Goal: Task Accomplishment & Management: Manage account settings

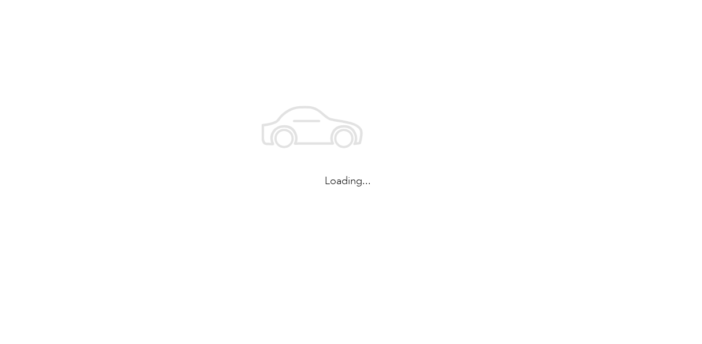
click at [330, 124] on icon at bounding box center [311, 125] width 99 height 37
click at [330, 124] on icon at bounding box center [338, 125] width 99 height 37
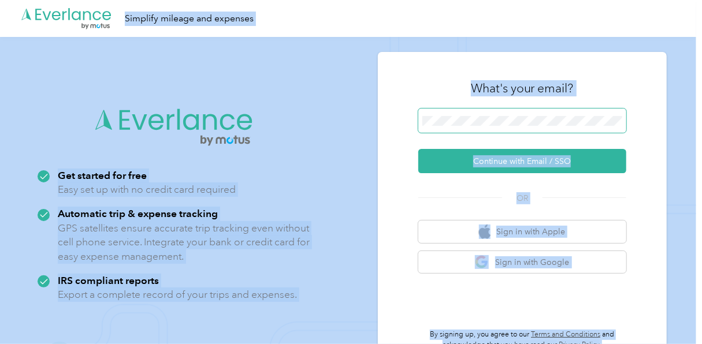
click at [574, 129] on span at bounding box center [522, 121] width 208 height 24
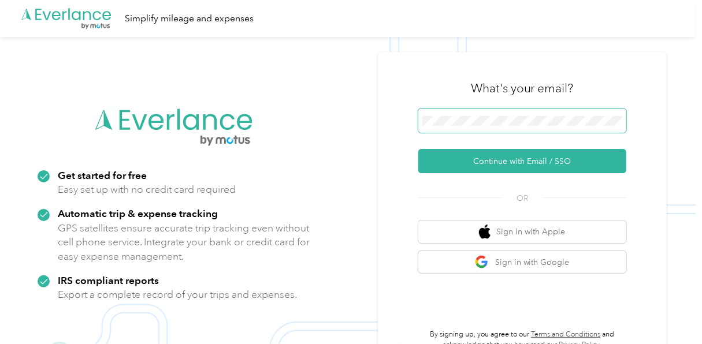
click at [574, 129] on span at bounding box center [522, 121] width 208 height 24
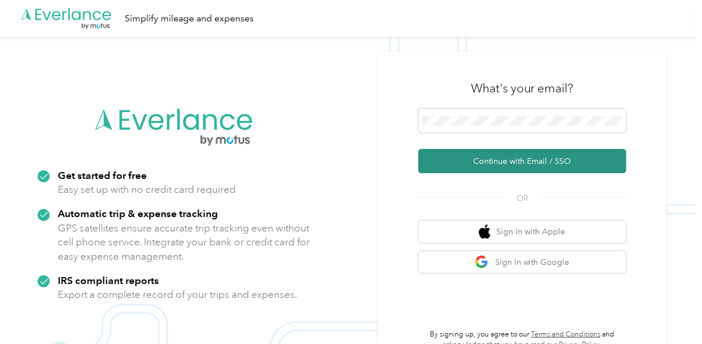
click at [540, 155] on button "Continue with Email / SSO" at bounding box center [522, 161] width 208 height 24
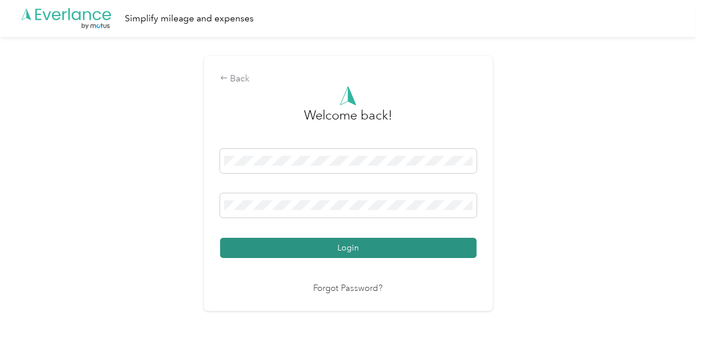
click at [420, 241] on button "Login" at bounding box center [348, 248] width 256 height 20
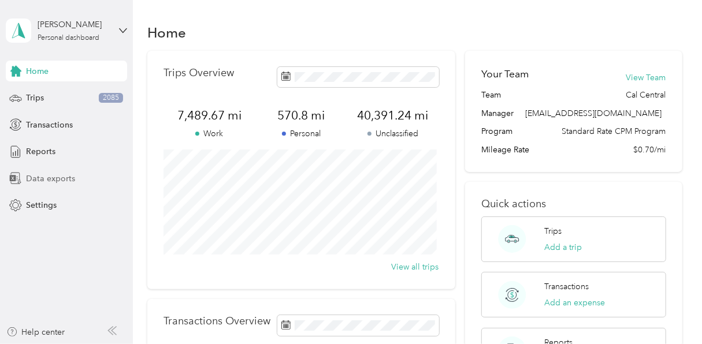
click at [59, 174] on span "Data exports" at bounding box center [50, 179] width 49 height 12
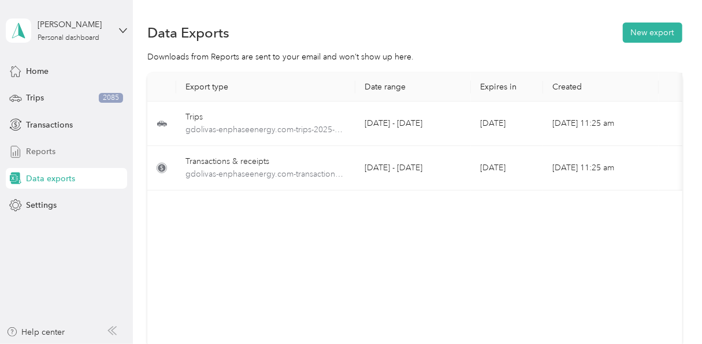
click at [55, 157] on div "Reports" at bounding box center [66, 151] width 121 height 21
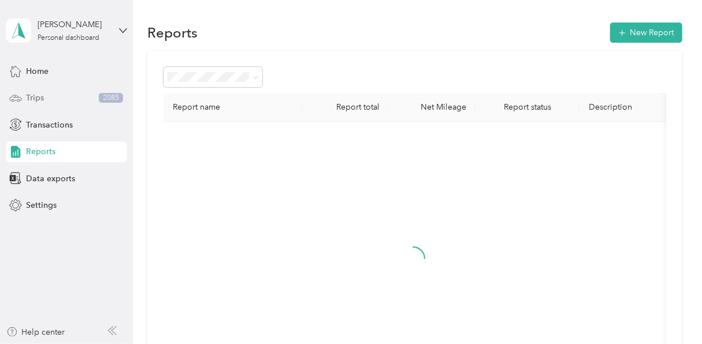
click at [75, 88] on div "Trips 2085" at bounding box center [66, 98] width 121 height 21
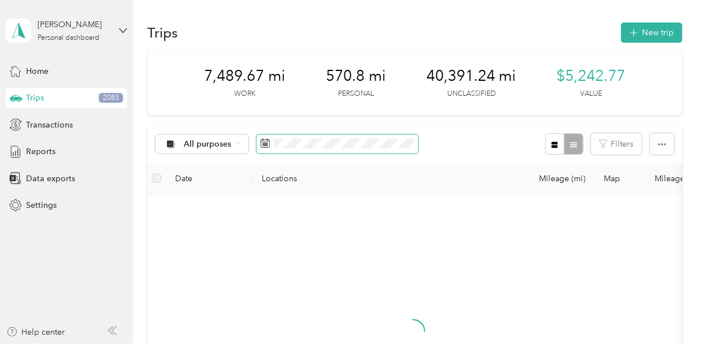
click at [262, 141] on icon at bounding box center [264, 143] width 9 height 9
click at [267, 143] on rect at bounding box center [267, 143] width 1 height 1
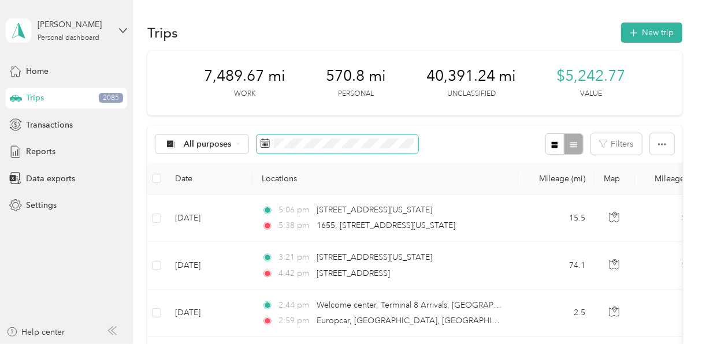
click at [267, 143] on rect at bounding box center [267, 143] width 1 height 1
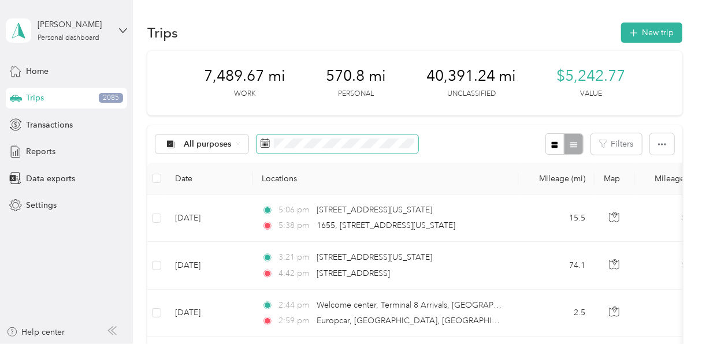
click at [262, 141] on icon at bounding box center [265, 141] width 9 height 0
click at [279, 141] on span at bounding box center [337, 145] width 162 height 20
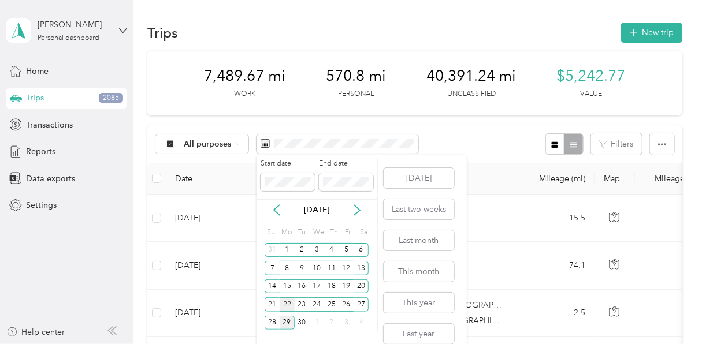
click at [286, 301] on div "22" at bounding box center [287, 304] width 15 height 14
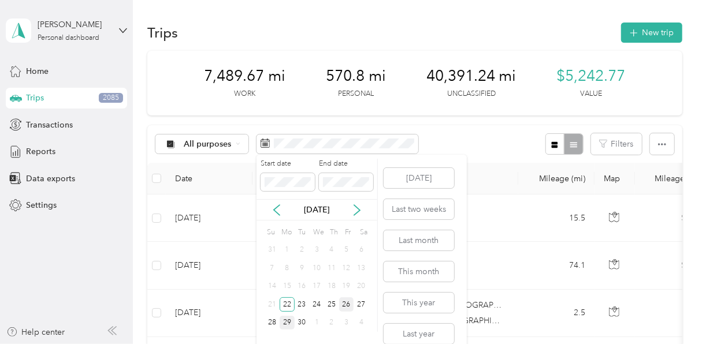
click at [351, 304] on div "26" at bounding box center [346, 304] width 15 height 14
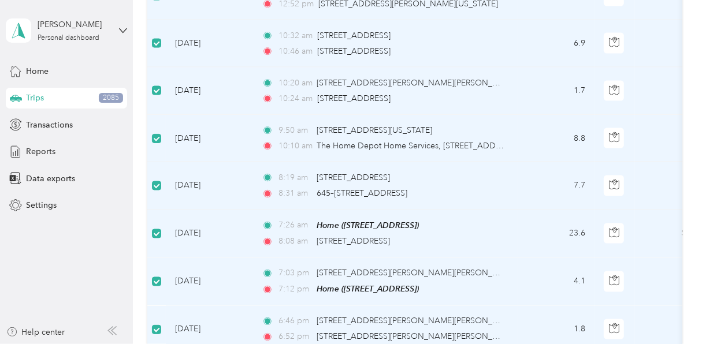
scroll to position [1241, 0]
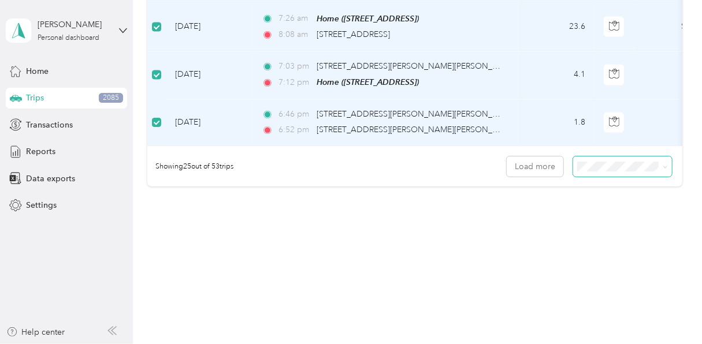
click at [616, 173] on span at bounding box center [622, 167] width 99 height 20
click at [609, 219] on div "100 per load" at bounding box center [619, 225] width 83 height 12
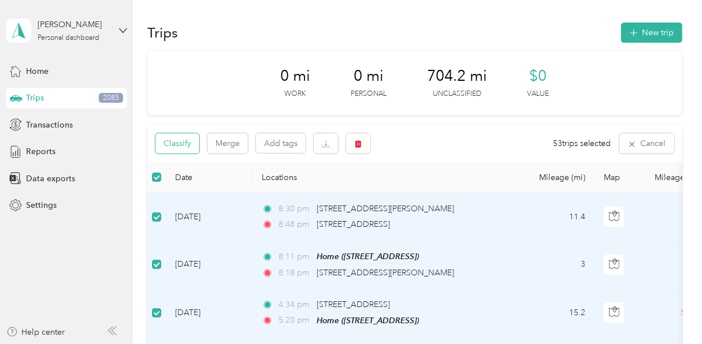
click at [174, 144] on button "Classify" at bounding box center [177, 143] width 44 height 20
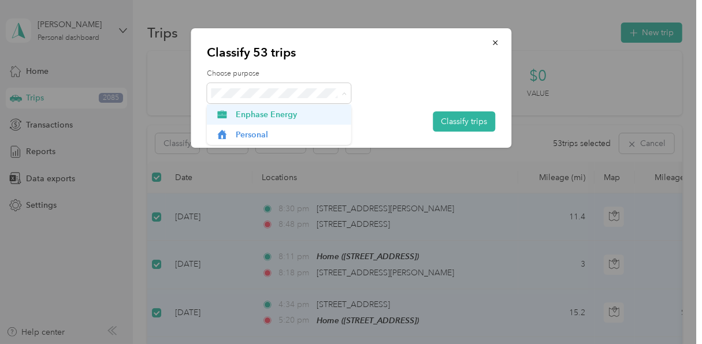
click at [224, 116] on icon at bounding box center [222, 114] width 9 height 8
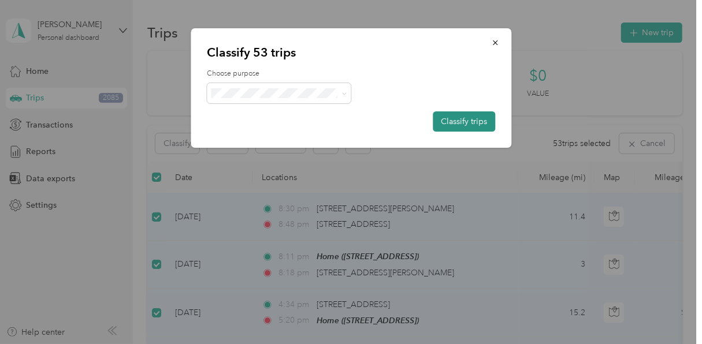
click at [472, 122] on button "Classify trips" at bounding box center [464, 121] width 62 height 20
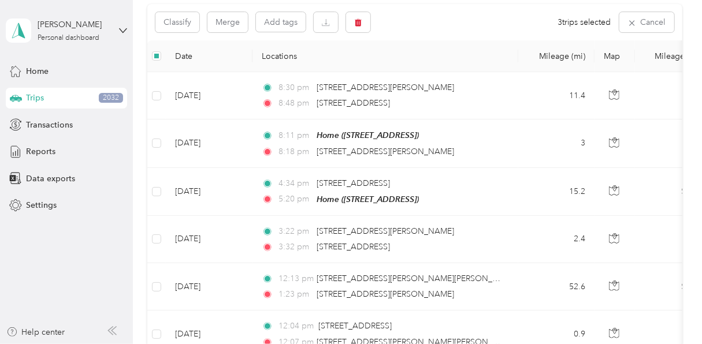
scroll to position [116, 0]
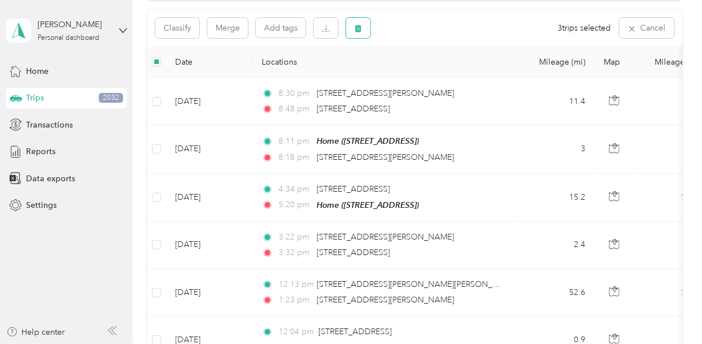
click at [358, 28] on icon "button" at bounding box center [358, 29] width 7 height 8
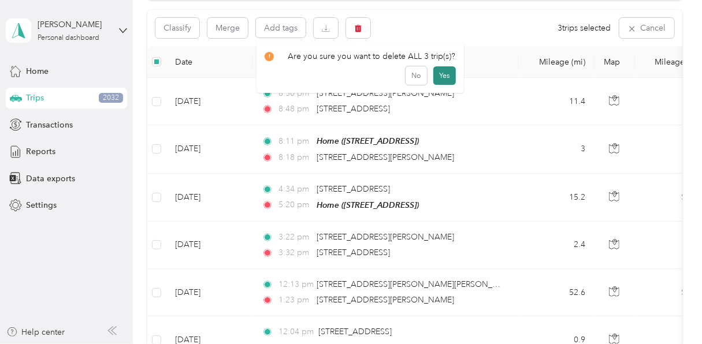
click at [448, 75] on button "Yes" at bounding box center [444, 75] width 23 height 18
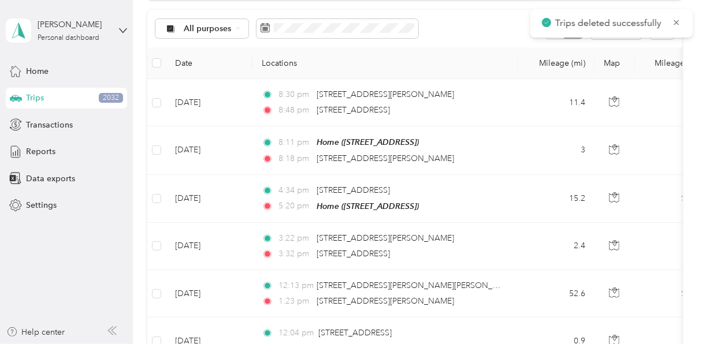
scroll to position [117, 0]
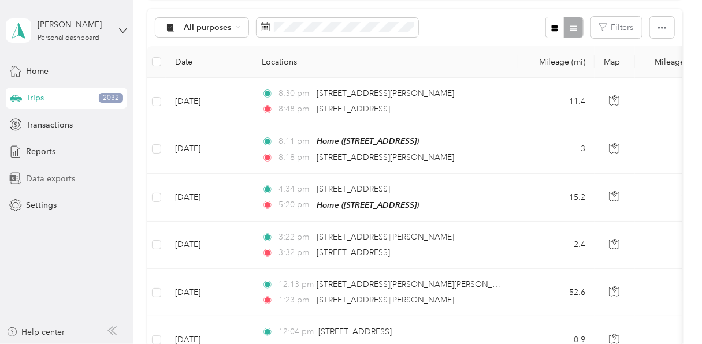
click at [54, 182] on span "Data exports" at bounding box center [50, 179] width 49 height 12
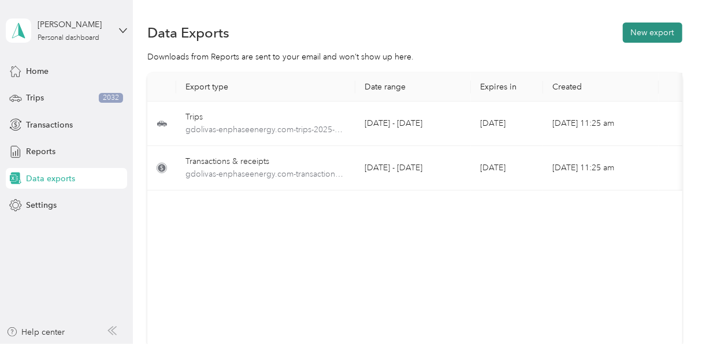
click at [655, 38] on button "New export" at bounding box center [652, 33] width 59 height 20
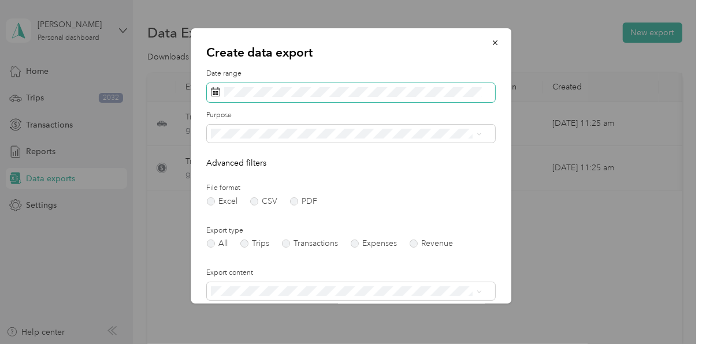
click at [213, 91] on rect at bounding box center [213, 91] width 1 height 1
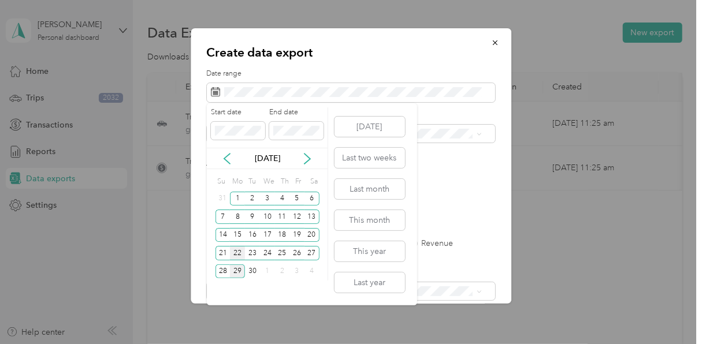
click at [239, 255] on div "22" at bounding box center [237, 253] width 15 height 14
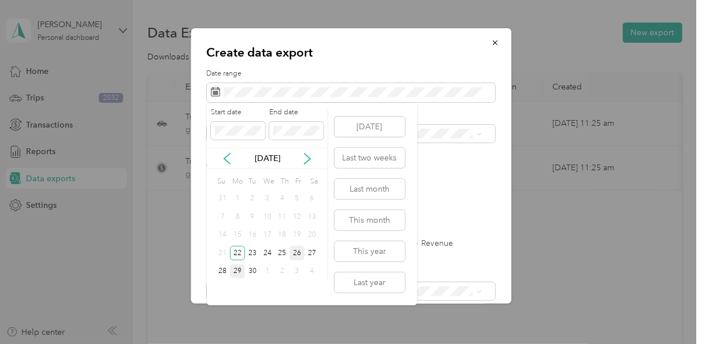
click at [295, 256] on div "26" at bounding box center [296, 253] width 15 height 14
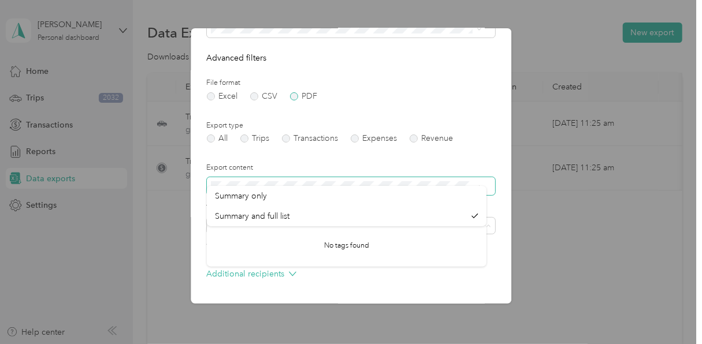
scroll to position [94, 0]
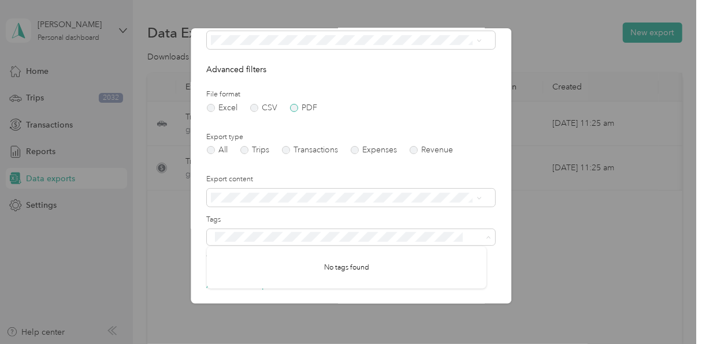
click at [293, 108] on label "PDF" at bounding box center [304, 108] width 28 height 8
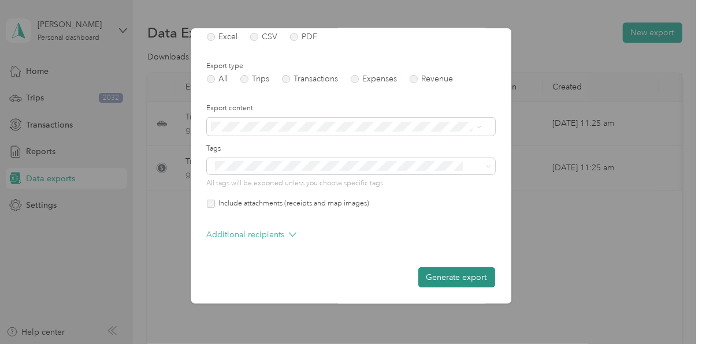
click at [448, 281] on button "Generate export" at bounding box center [456, 277] width 77 height 20
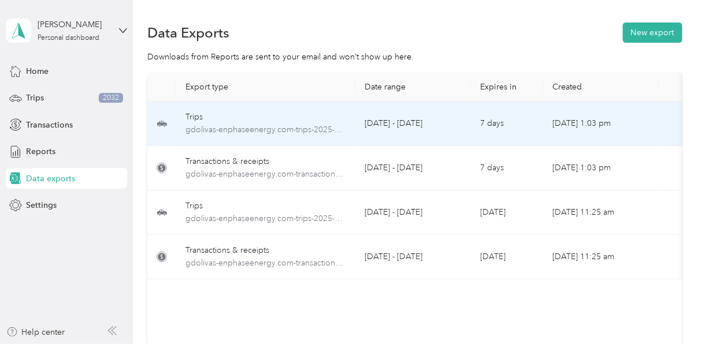
click at [290, 119] on div "Trips" at bounding box center [265, 117] width 161 height 13
click at [214, 117] on div "Trips" at bounding box center [265, 117] width 161 height 13
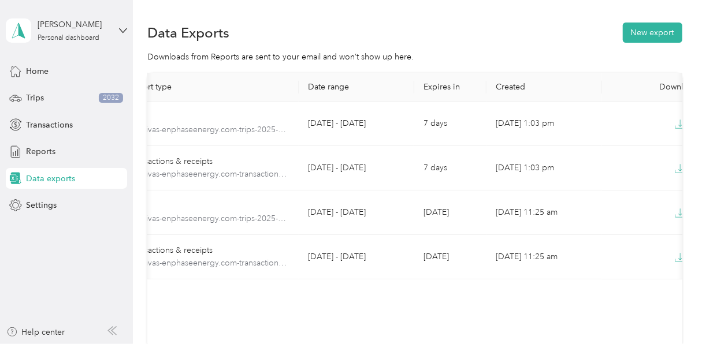
scroll to position [0, 95]
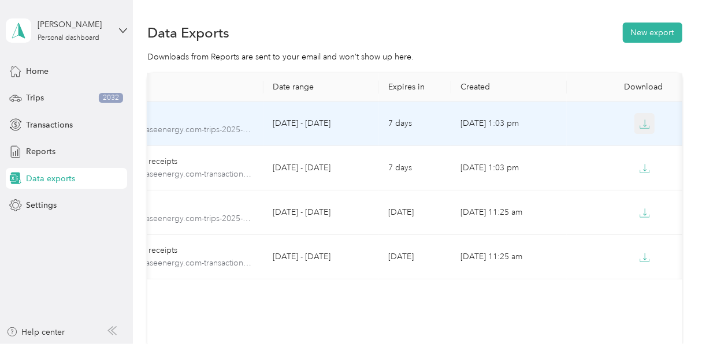
click at [643, 117] on button "button" at bounding box center [644, 123] width 21 height 21
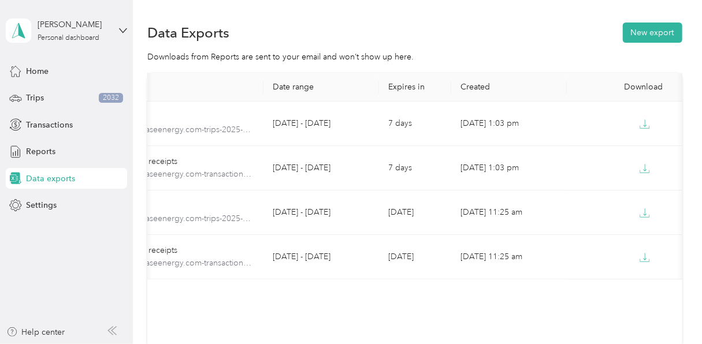
click at [493, 41] on div "Data Exports New export" at bounding box center [414, 32] width 535 height 24
click at [654, 28] on button "New export" at bounding box center [652, 33] width 59 height 20
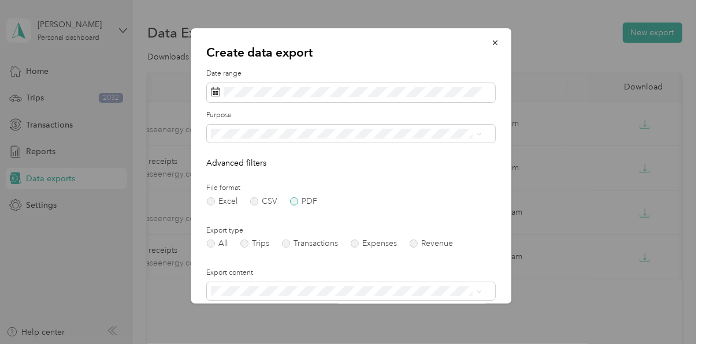
click at [303, 200] on label "PDF" at bounding box center [304, 202] width 28 height 8
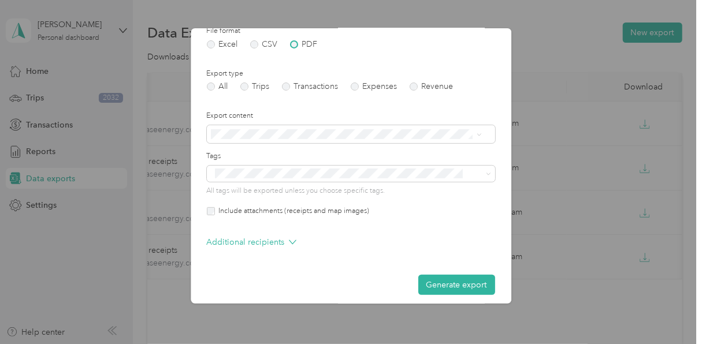
scroll to position [165, 0]
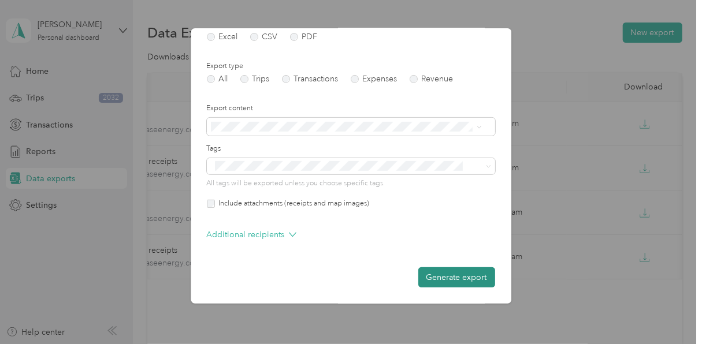
click at [480, 278] on button "Generate export" at bounding box center [456, 277] width 77 height 20
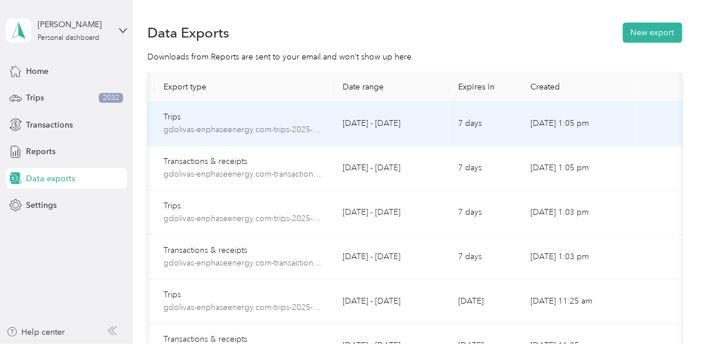
scroll to position [0, 21]
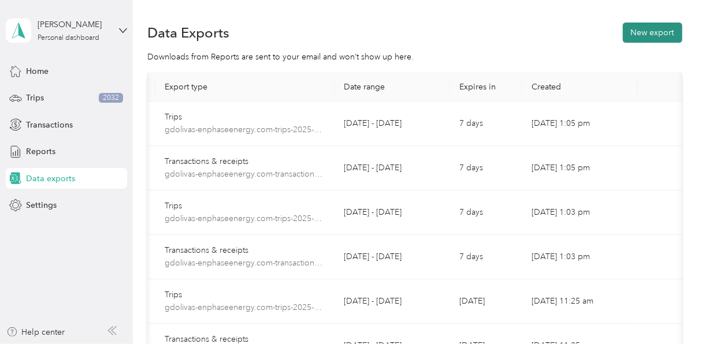
click at [668, 38] on button "New export" at bounding box center [652, 33] width 59 height 20
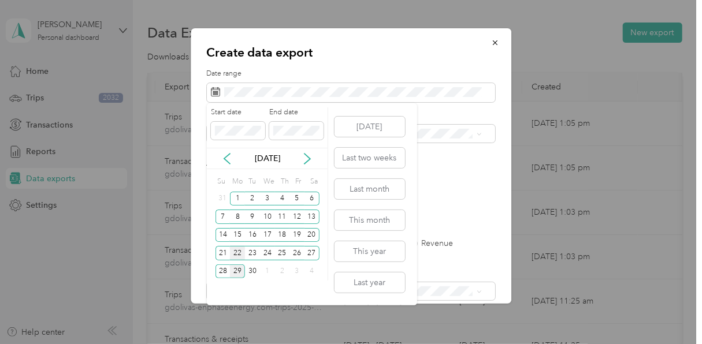
click at [241, 254] on div "22" at bounding box center [237, 253] width 15 height 14
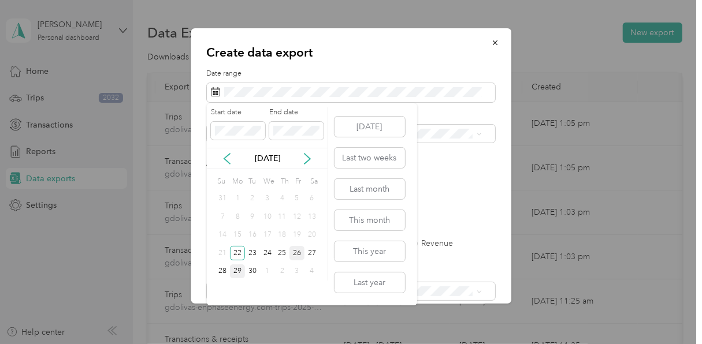
click at [295, 257] on div "26" at bounding box center [296, 253] width 15 height 14
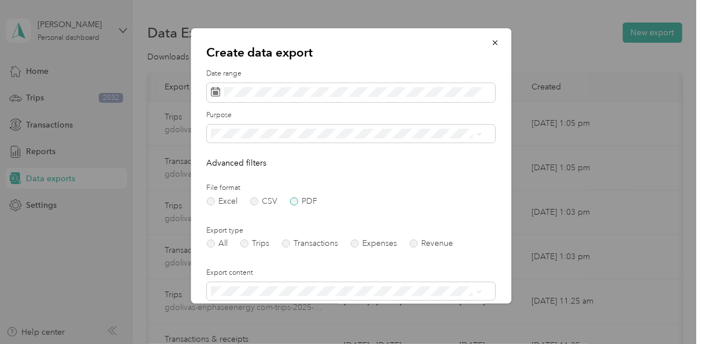
click at [295, 202] on label "PDF" at bounding box center [304, 202] width 28 height 8
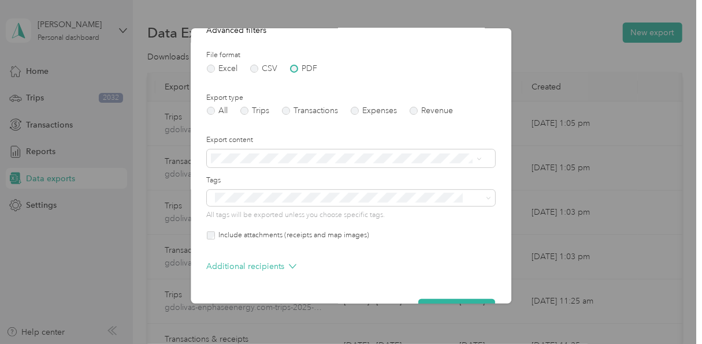
scroll to position [165, 0]
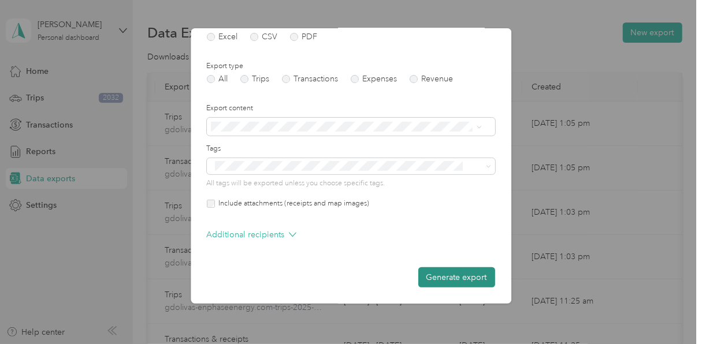
click at [427, 273] on button "Generate export" at bounding box center [456, 277] width 77 height 20
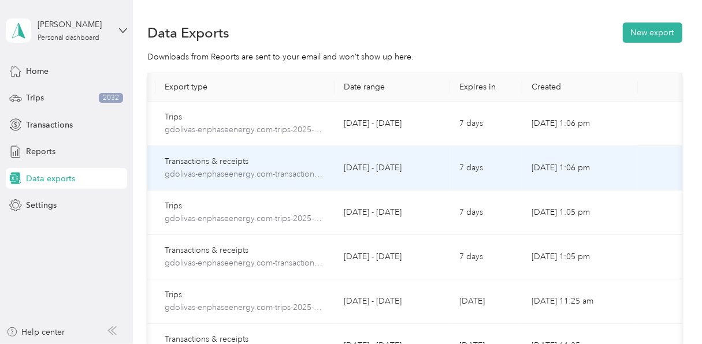
scroll to position [0, 95]
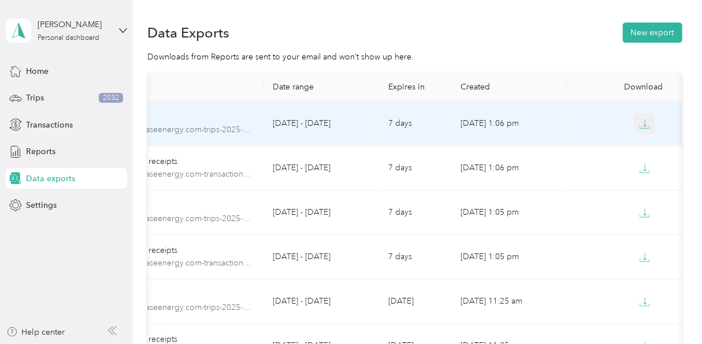
click at [646, 122] on button "button" at bounding box center [644, 123] width 21 height 21
